Goal: Task Accomplishment & Management: Complete application form

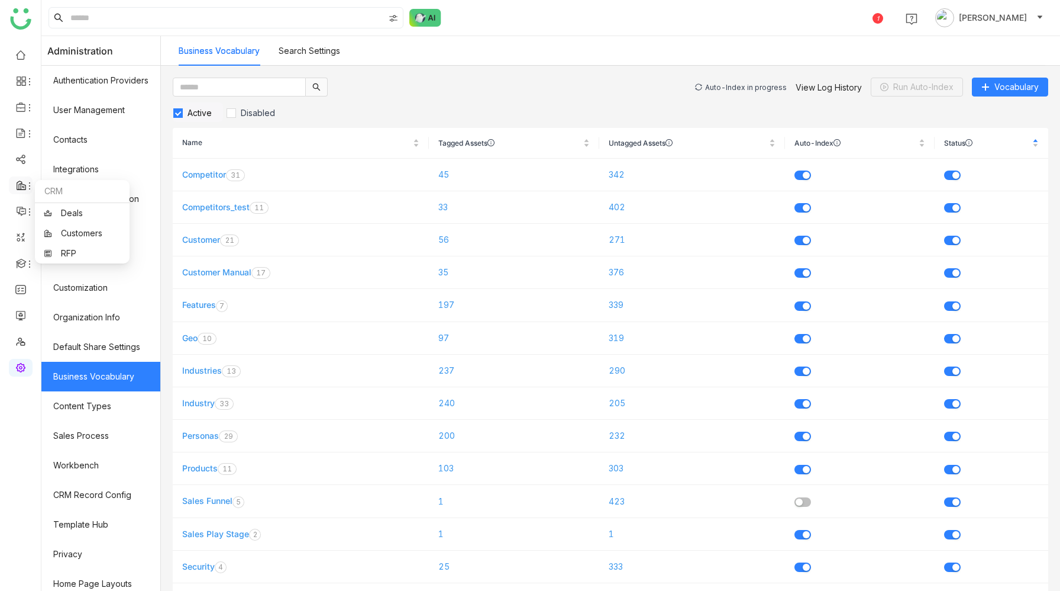
click at [20, 186] on icon at bounding box center [21, 185] width 11 height 11
click at [91, 229] on link "Customers" at bounding box center [82, 233] width 77 height 8
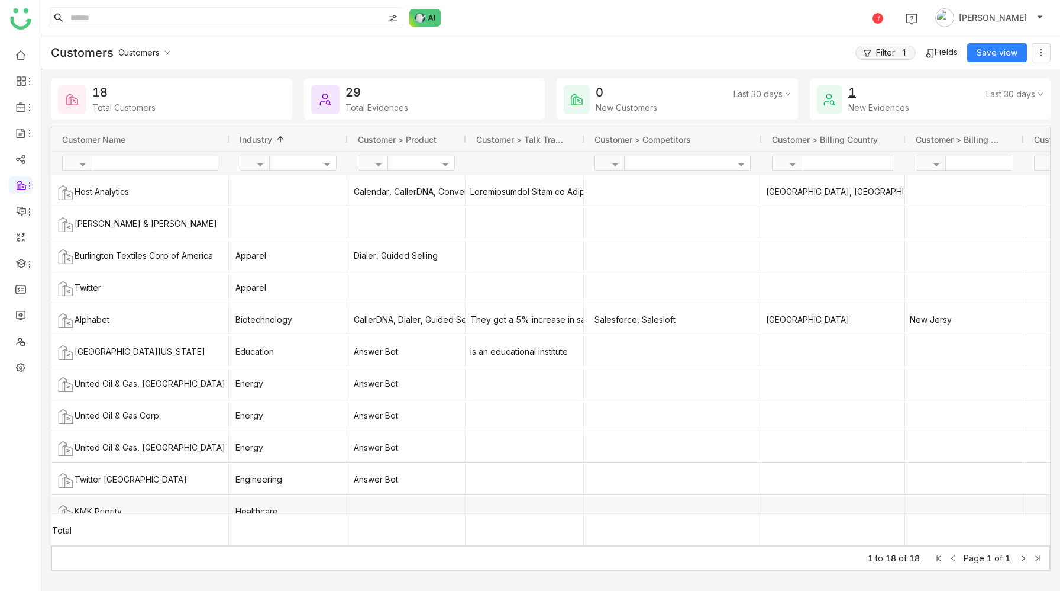
scroll to position [237, 0]
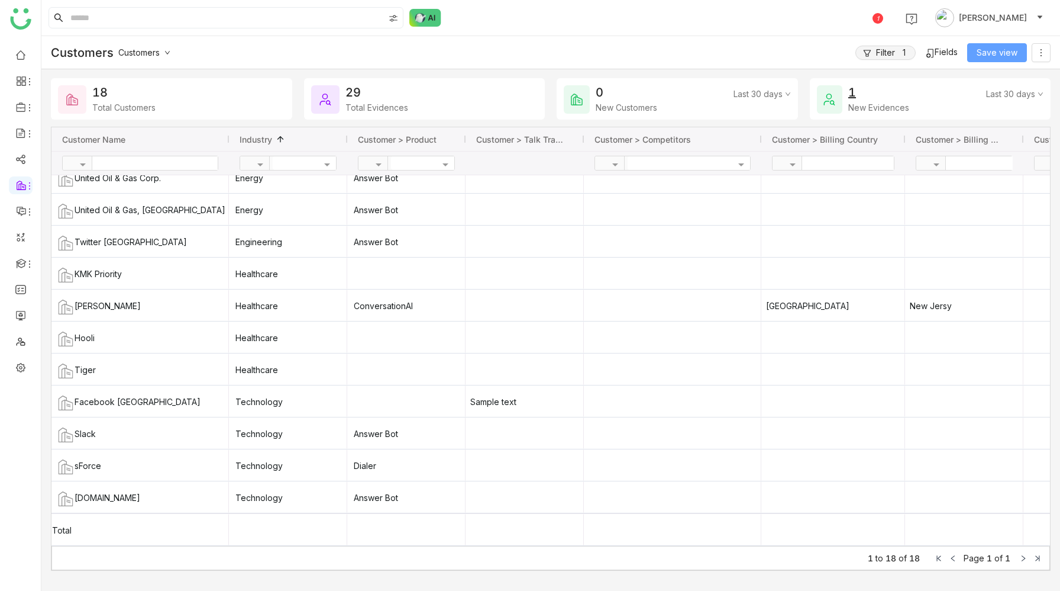
click at [998, 52] on span "Save view" at bounding box center [997, 52] width 41 height 13
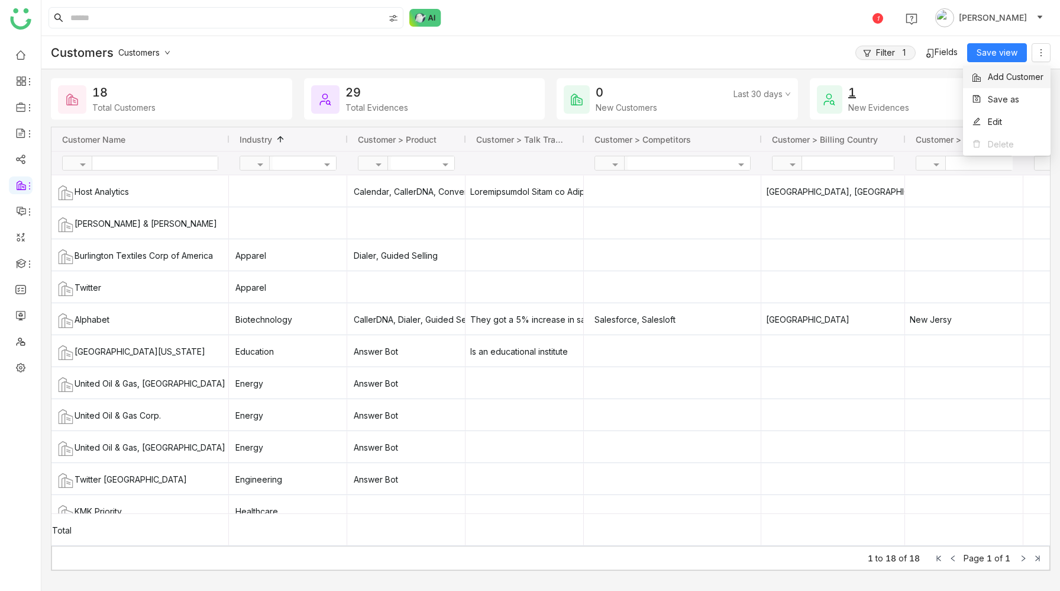
click at [1023, 76] on span "Add Customer" at bounding box center [1006, 76] width 73 height 13
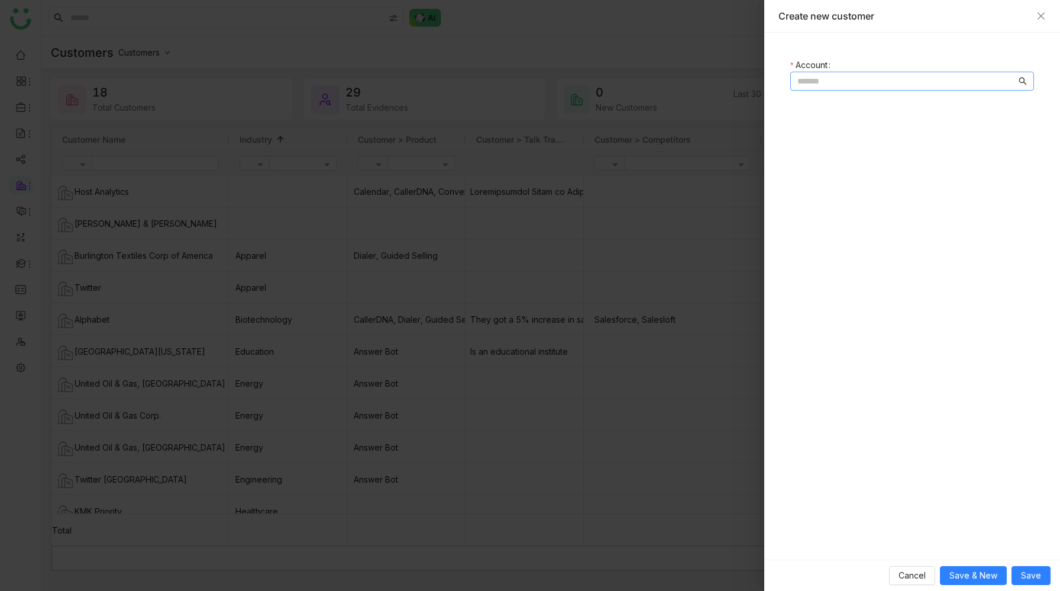
click at [834, 82] on input at bounding box center [907, 81] width 219 height 13
type input "**********"
click at [1027, 569] on span "Save" at bounding box center [1031, 575] width 20 height 13
click at [980, 578] on span "Save & New" at bounding box center [974, 575] width 48 height 13
click at [1037, 572] on span "Save" at bounding box center [1031, 575] width 20 height 13
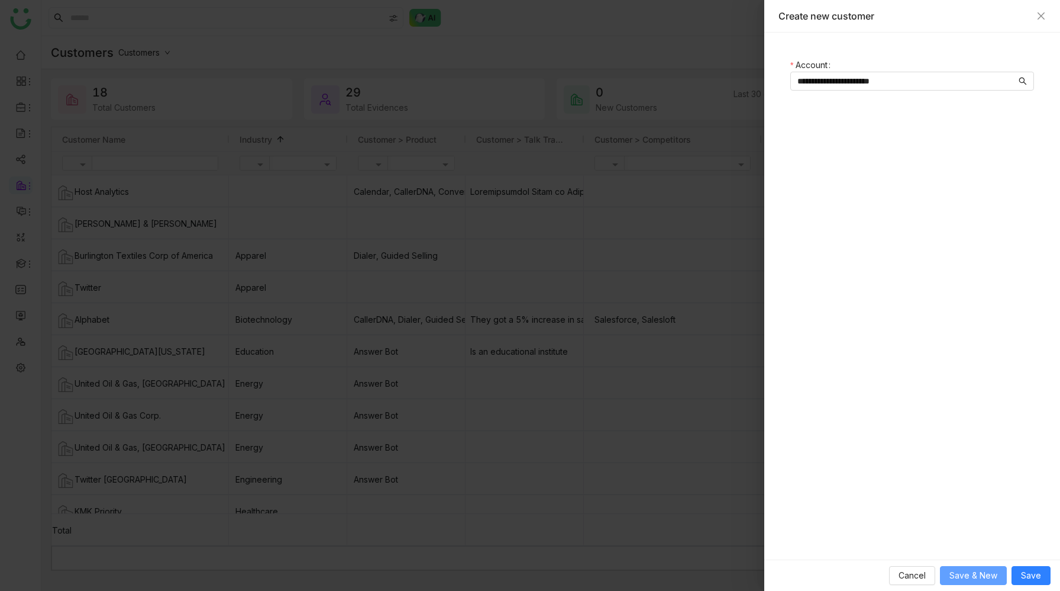
click at [965, 576] on span "Save & New" at bounding box center [974, 575] width 48 height 13
click at [986, 574] on span "Save & New" at bounding box center [974, 575] width 48 height 13
click at [917, 575] on span "Cancel" at bounding box center [912, 575] width 27 height 13
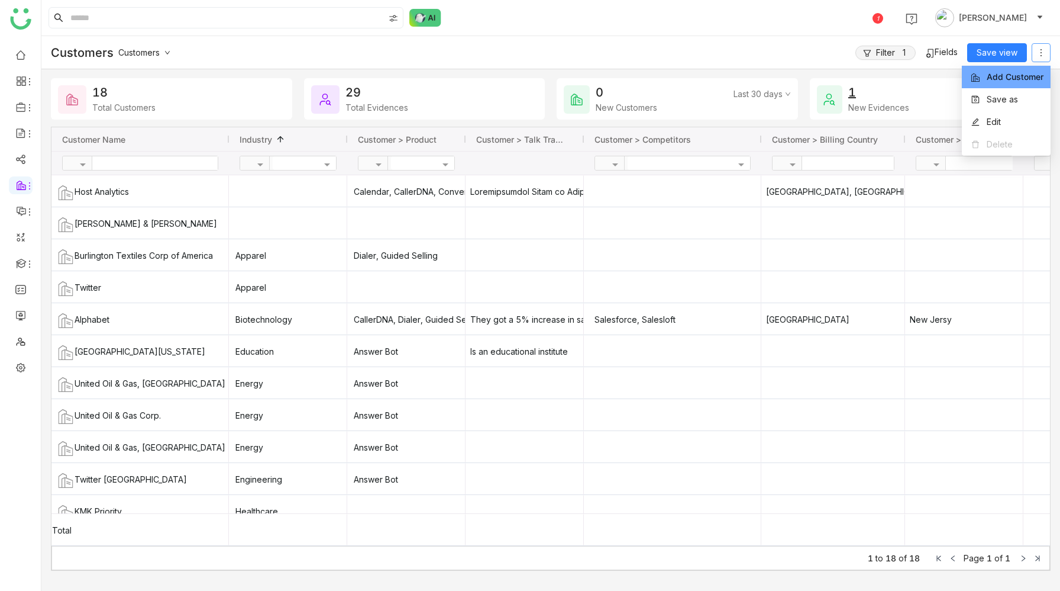
click at [1039, 48] on icon at bounding box center [1041, 52] width 9 height 9
click at [998, 124] on span "Edit" at bounding box center [985, 121] width 32 height 13
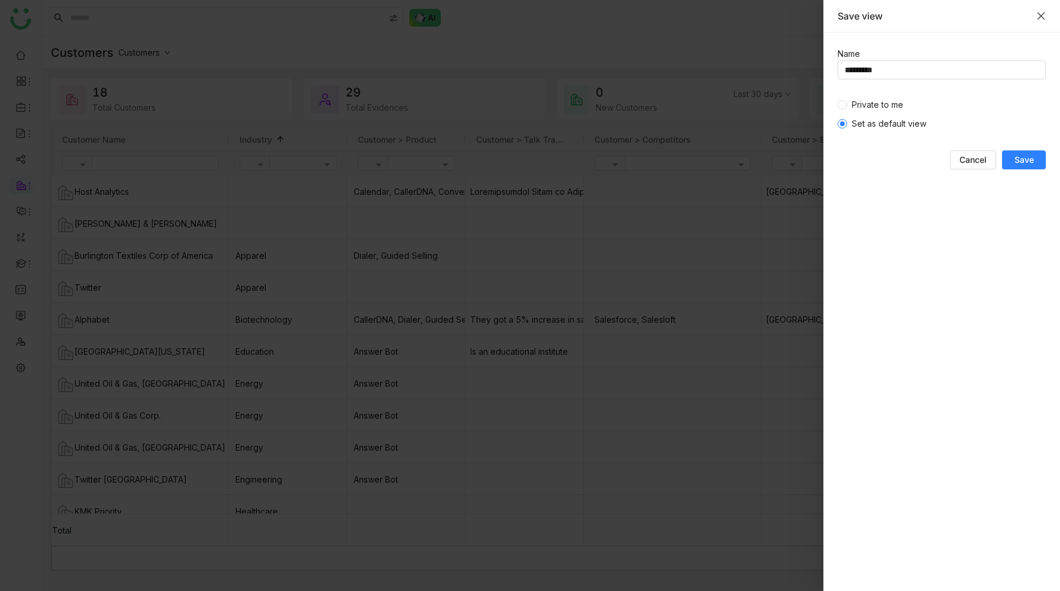
click at [1044, 20] on icon "Close" at bounding box center [1041, 15] width 9 height 9
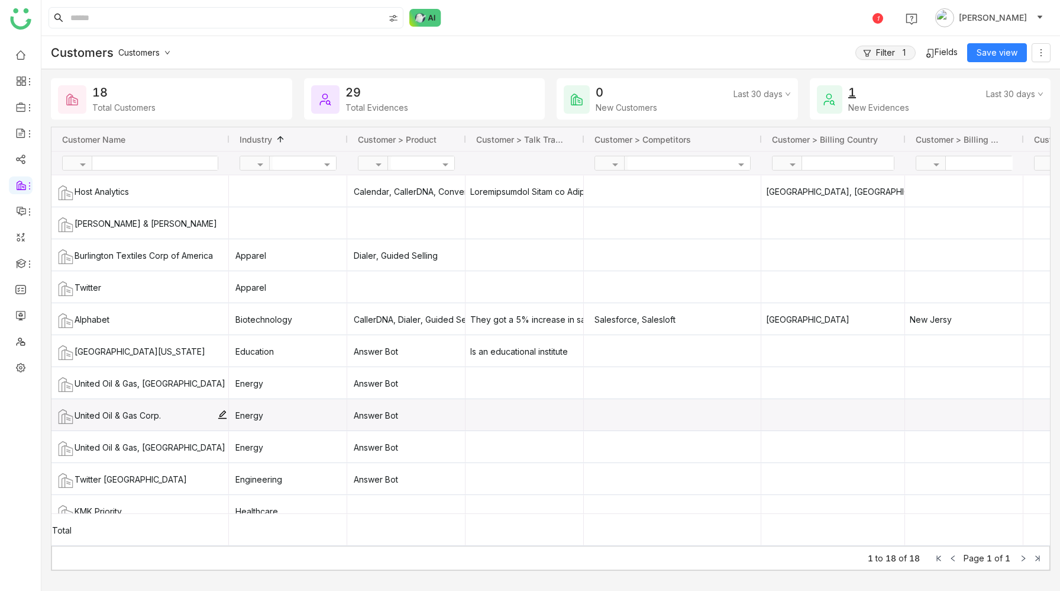
click at [224, 412] on div "United Oil & Gas Corp." at bounding box center [140, 414] width 178 height 31
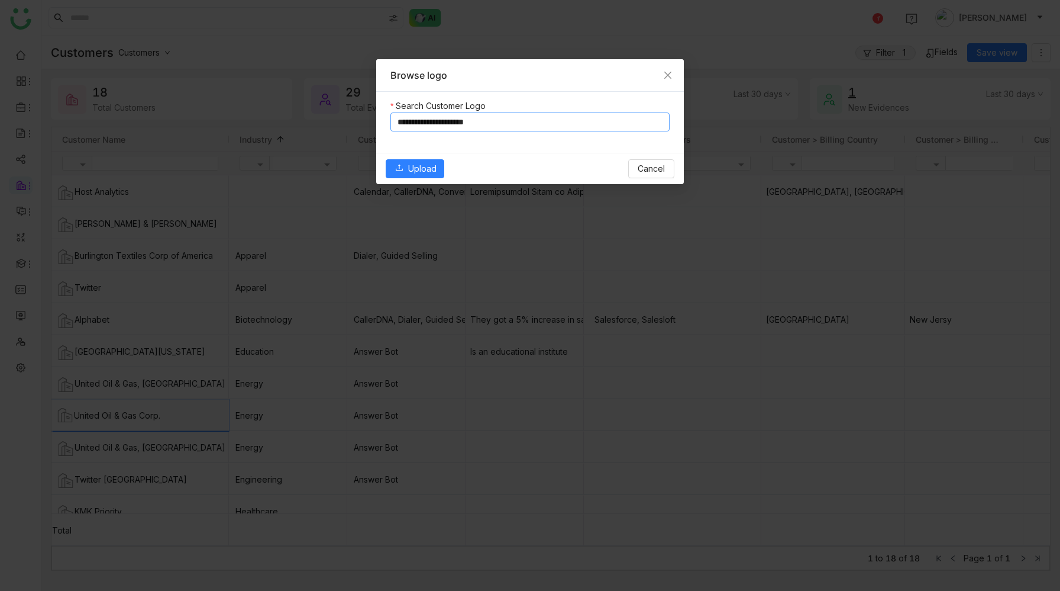
click at [535, 122] on input "**********" at bounding box center [530, 121] width 279 height 19
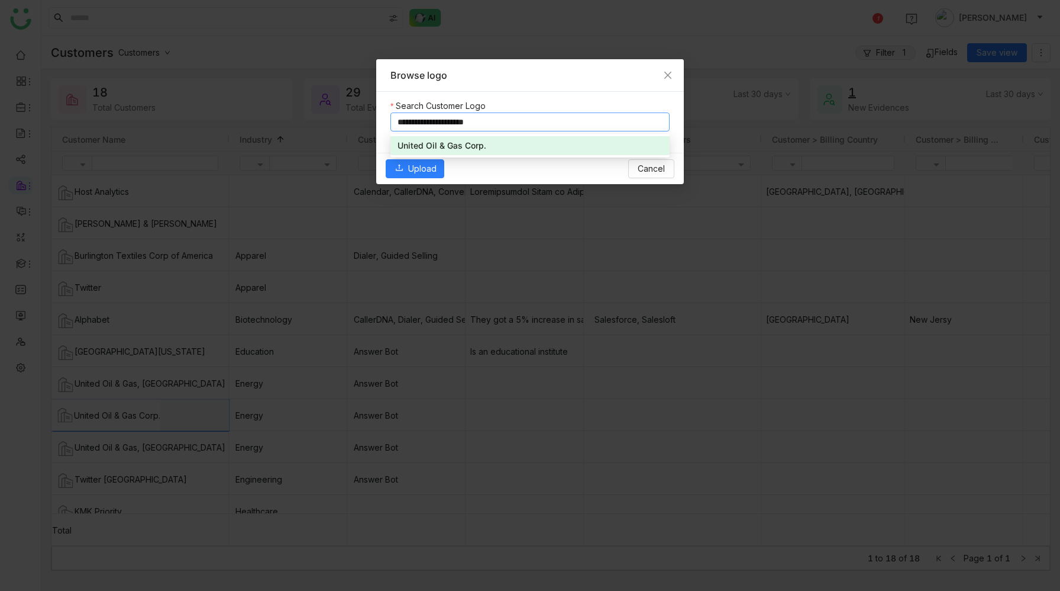
click at [535, 122] on input "**********" at bounding box center [530, 121] width 279 height 19
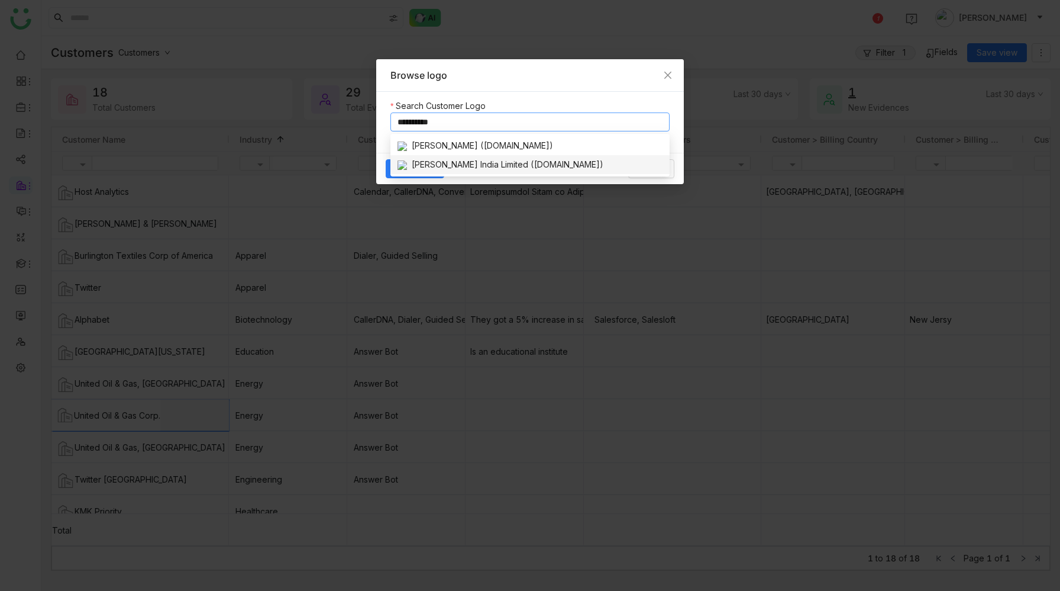
click at [547, 166] on div "[PERSON_NAME] India Limited ([DOMAIN_NAME])" at bounding box center [530, 164] width 265 height 13
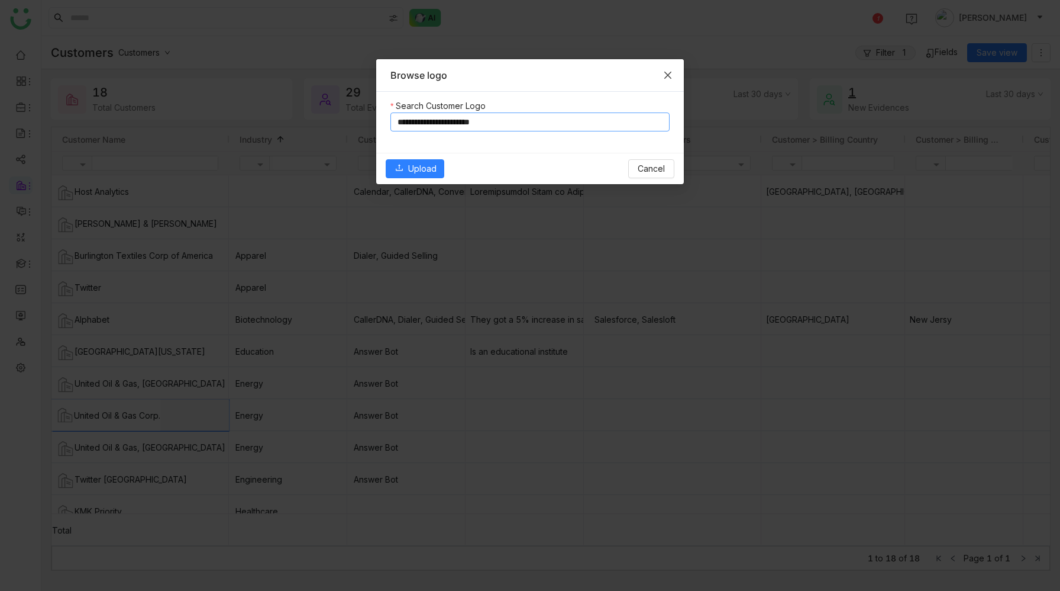
type input "**********"
click at [666, 74] on icon "Close" at bounding box center [667, 74] width 9 height 9
